Goal: Entertainment & Leisure: Consume media (video, audio)

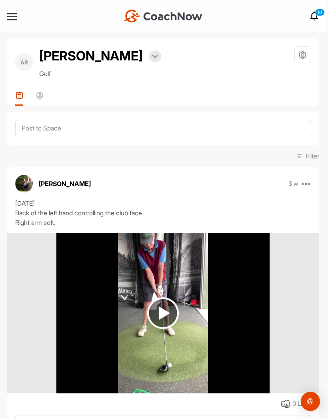
click at [159, 307] on img at bounding box center [163, 313] width 32 height 32
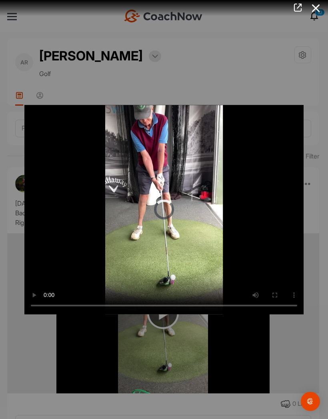
click at [165, 210] on video "Video Player" at bounding box center [163, 209] width 279 height 209
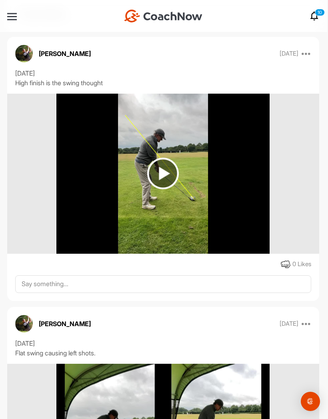
scroll to position [1232, 0]
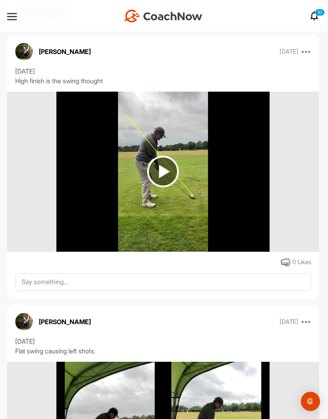
click at [160, 170] on img at bounding box center [163, 172] width 32 height 32
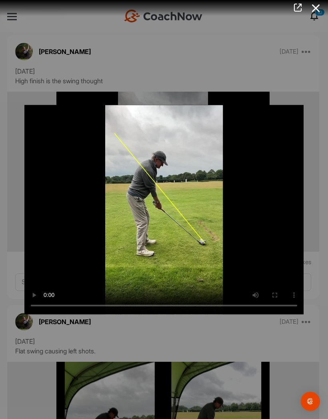
click at [166, 211] on video "Video Player" at bounding box center [163, 209] width 279 height 209
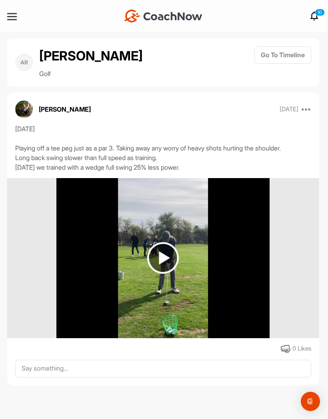
click at [159, 252] on img at bounding box center [163, 258] width 32 height 32
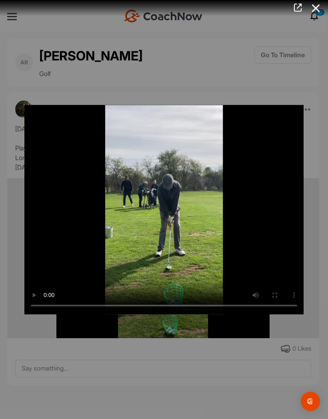
click at [167, 205] on video "Video Player" at bounding box center [163, 209] width 279 height 209
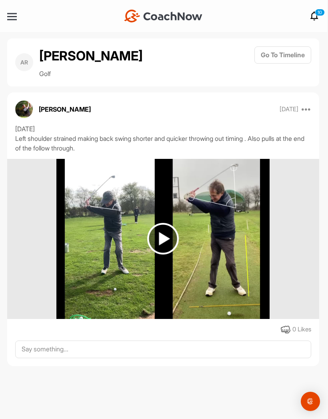
click at [164, 238] on img at bounding box center [163, 239] width 32 height 32
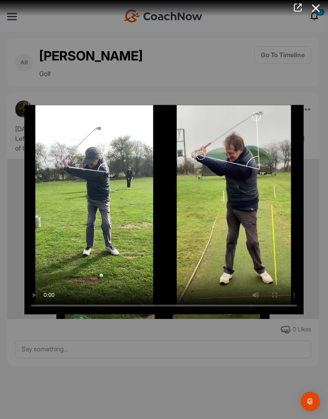
click at [166, 209] on video "Video Player" at bounding box center [163, 209] width 279 height 209
click at [160, 211] on video "Video Player" at bounding box center [163, 209] width 279 height 209
click at [315, 10] on icon at bounding box center [316, 8] width 18 height 15
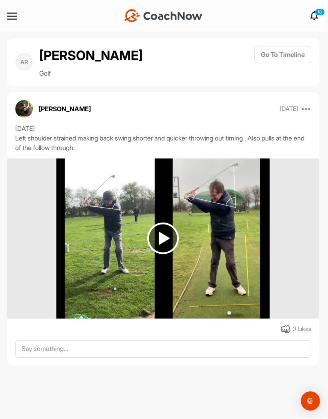
scroll to position [0, 0]
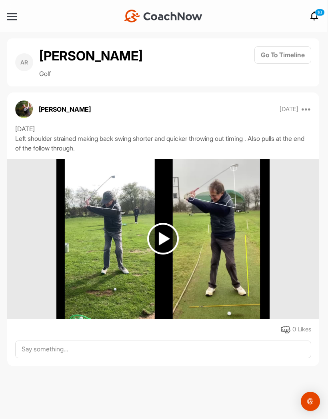
scroll to position [0, 0]
